Goal: Task Accomplishment & Management: Use online tool/utility

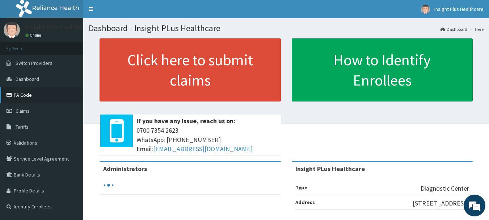
click at [25, 94] on link "PA Code" at bounding box center [41, 95] width 83 height 16
click at [20, 92] on link "PA Code" at bounding box center [41, 95] width 83 height 16
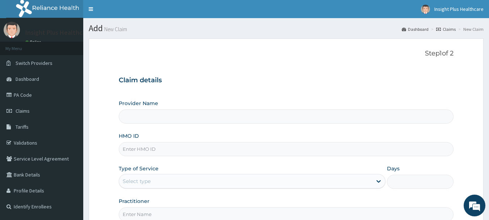
type input "Insight PLus Healthcare"
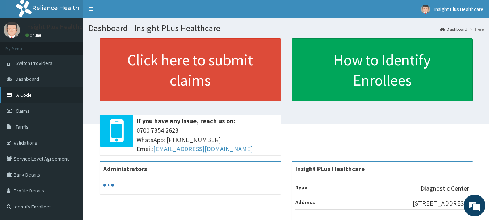
click at [29, 97] on link "PA Code" at bounding box center [41, 95] width 83 height 16
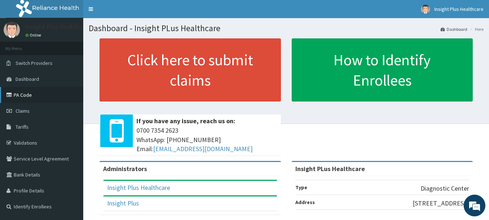
click at [23, 94] on link "PA Code" at bounding box center [41, 95] width 83 height 16
